Goal: Task Accomplishment & Management: Manage account settings

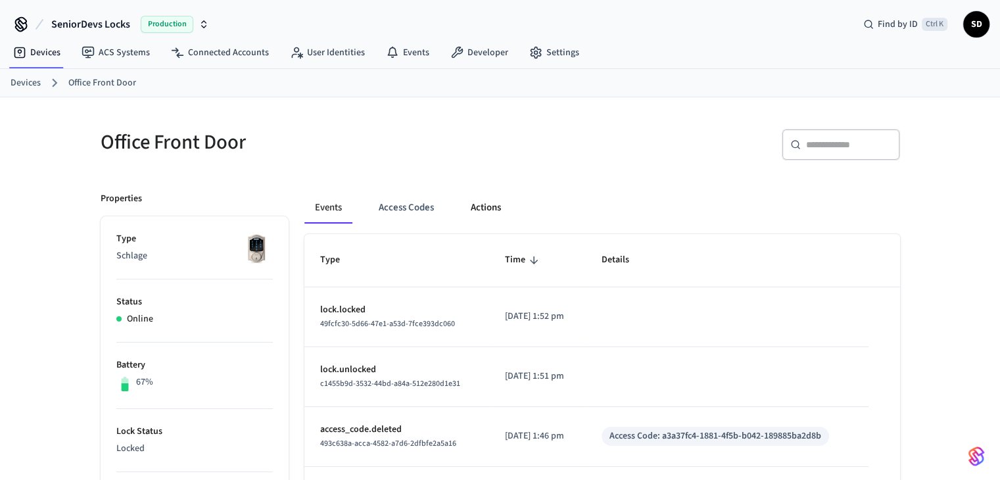
click at [470, 205] on button "Actions" at bounding box center [485, 208] width 51 height 32
